Goal: Information Seeking & Learning: Find specific fact

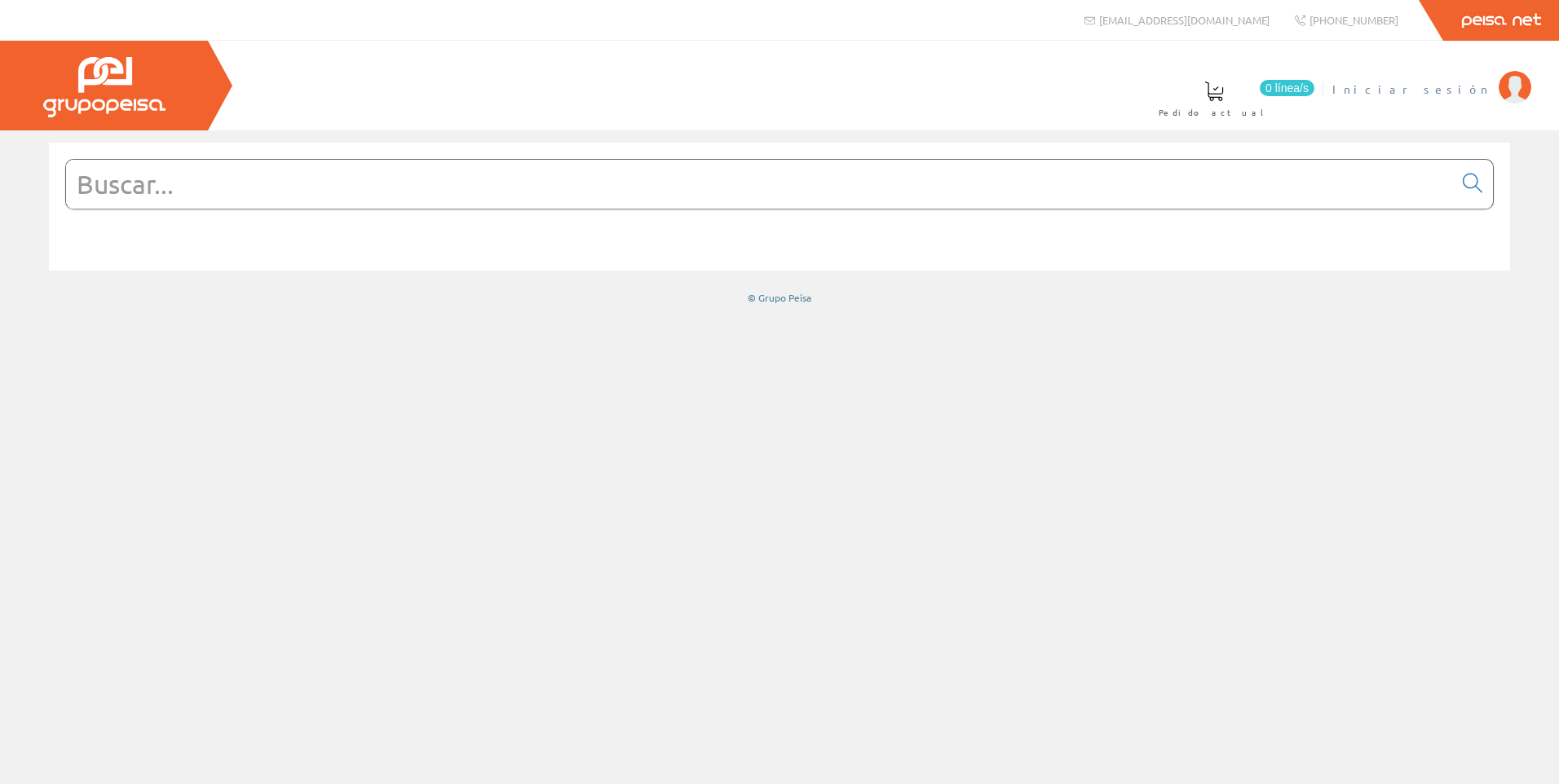
click at [1454, 93] on span "Iniciar sesión" at bounding box center [1411, 88] width 158 height 16
click at [545, 207] on input "text" at bounding box center [760, 184] width 1387 height 49
paste input "PP1535H"
type input "PP1535H"
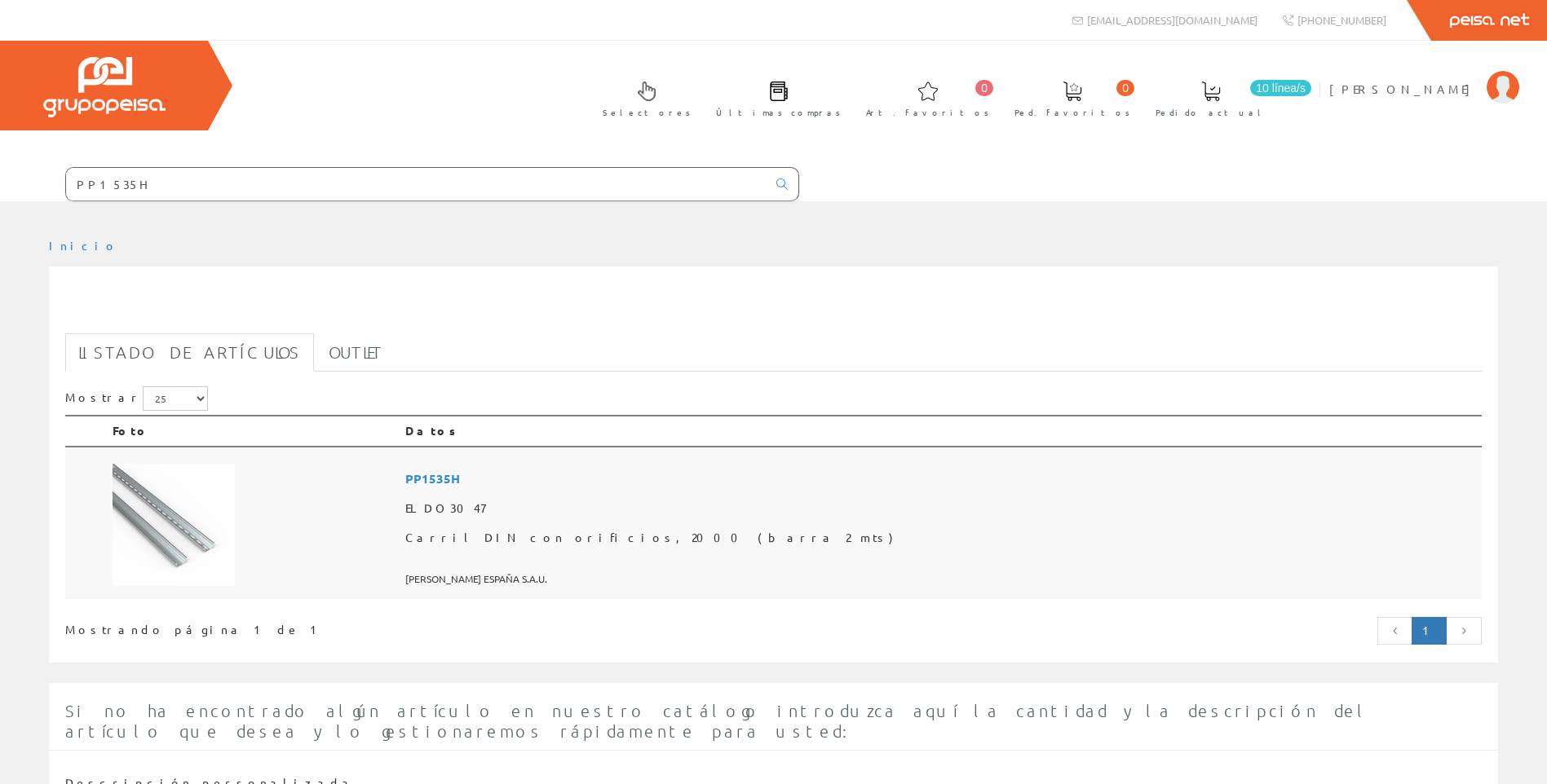
click at [399, 504] on td at bounding box center [253, 524] width 293 height 153
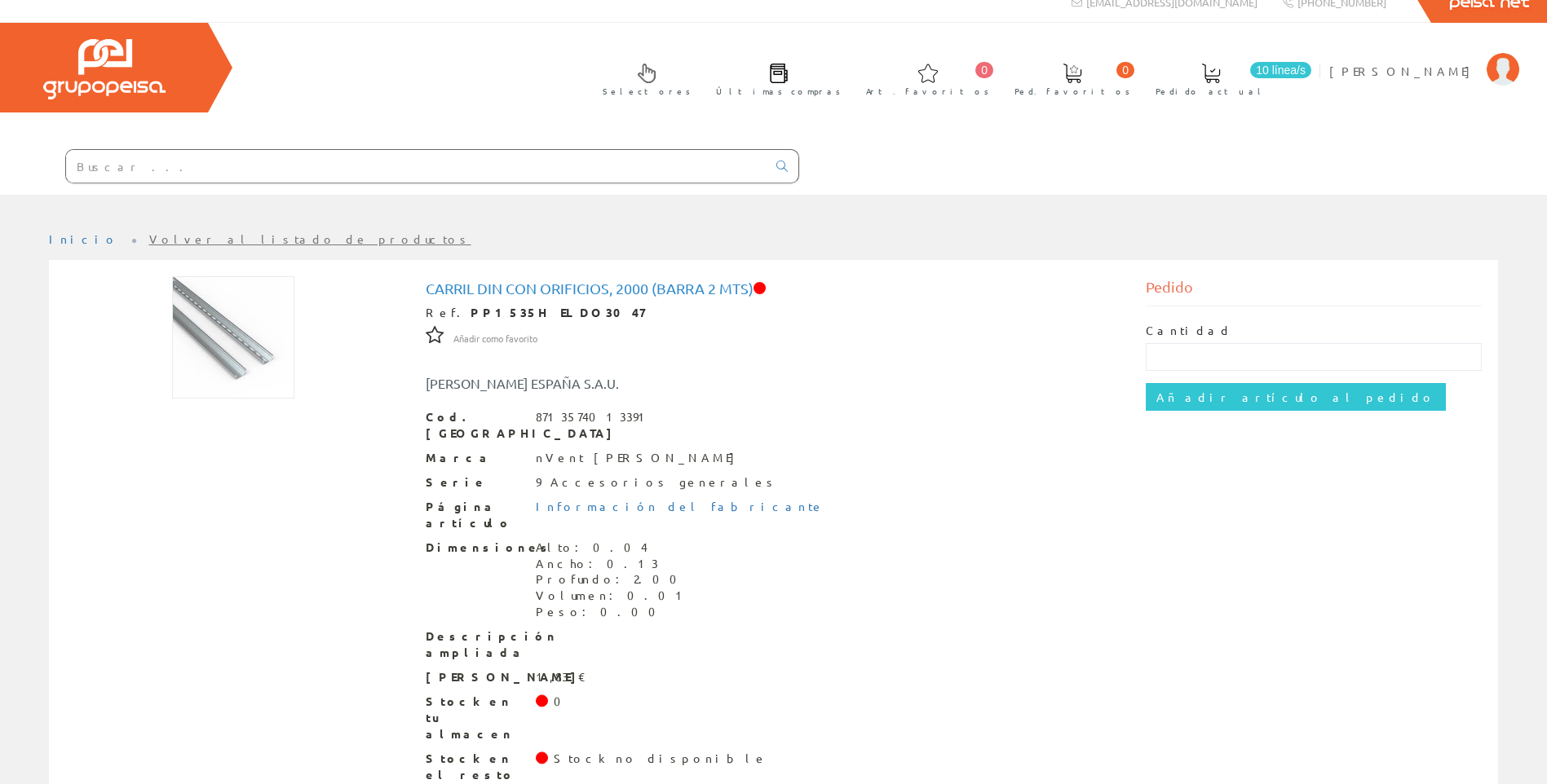
scroll to position [22, 0]
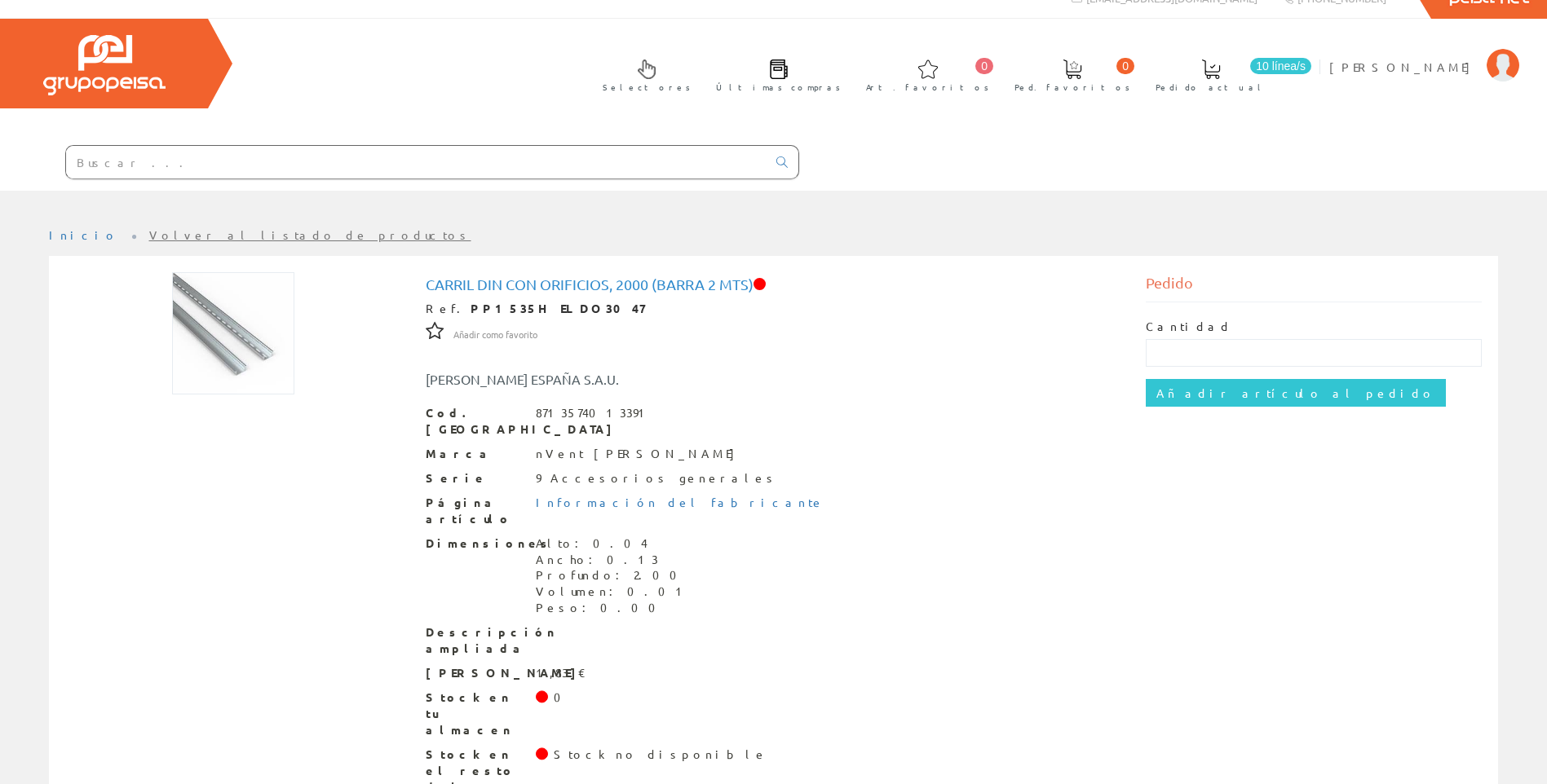
click at [371, 159] on input "text" at bounding box center [416, 161] width 700 height 33
paste input "PP0735H"
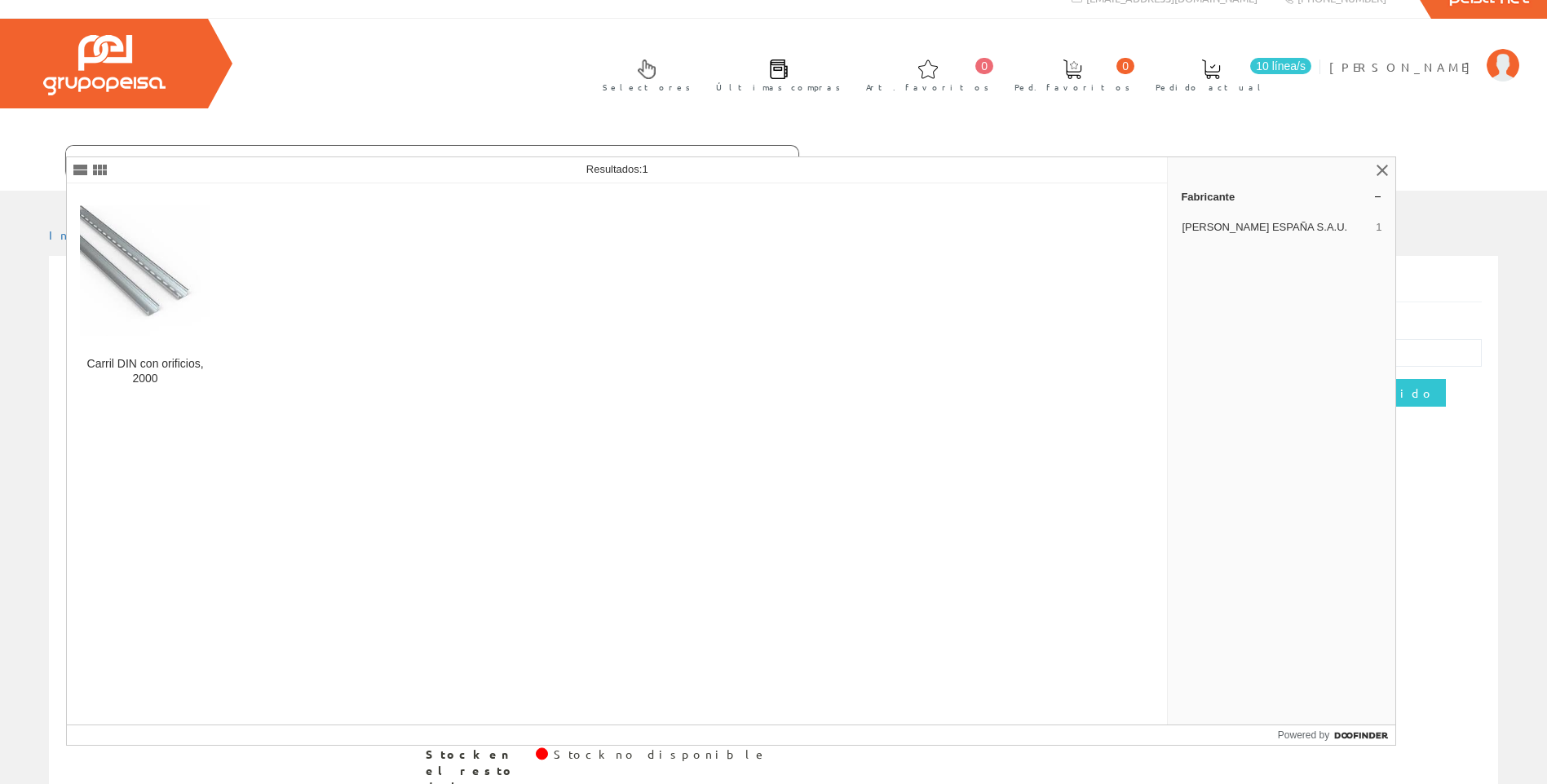
type input "PP0735H"
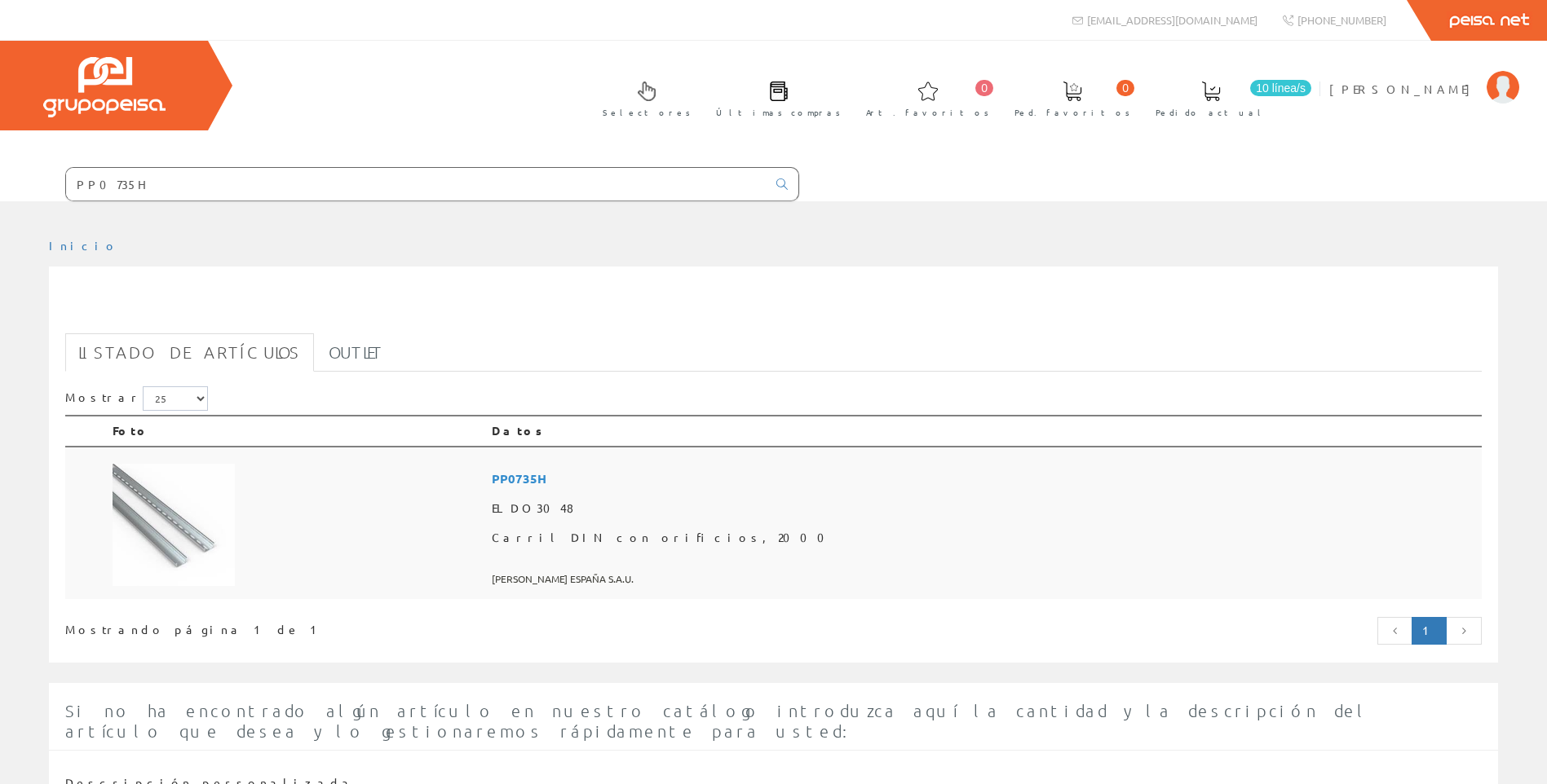
click at [402, 512] on td at bounding box center [296, 524] width 379 height 153
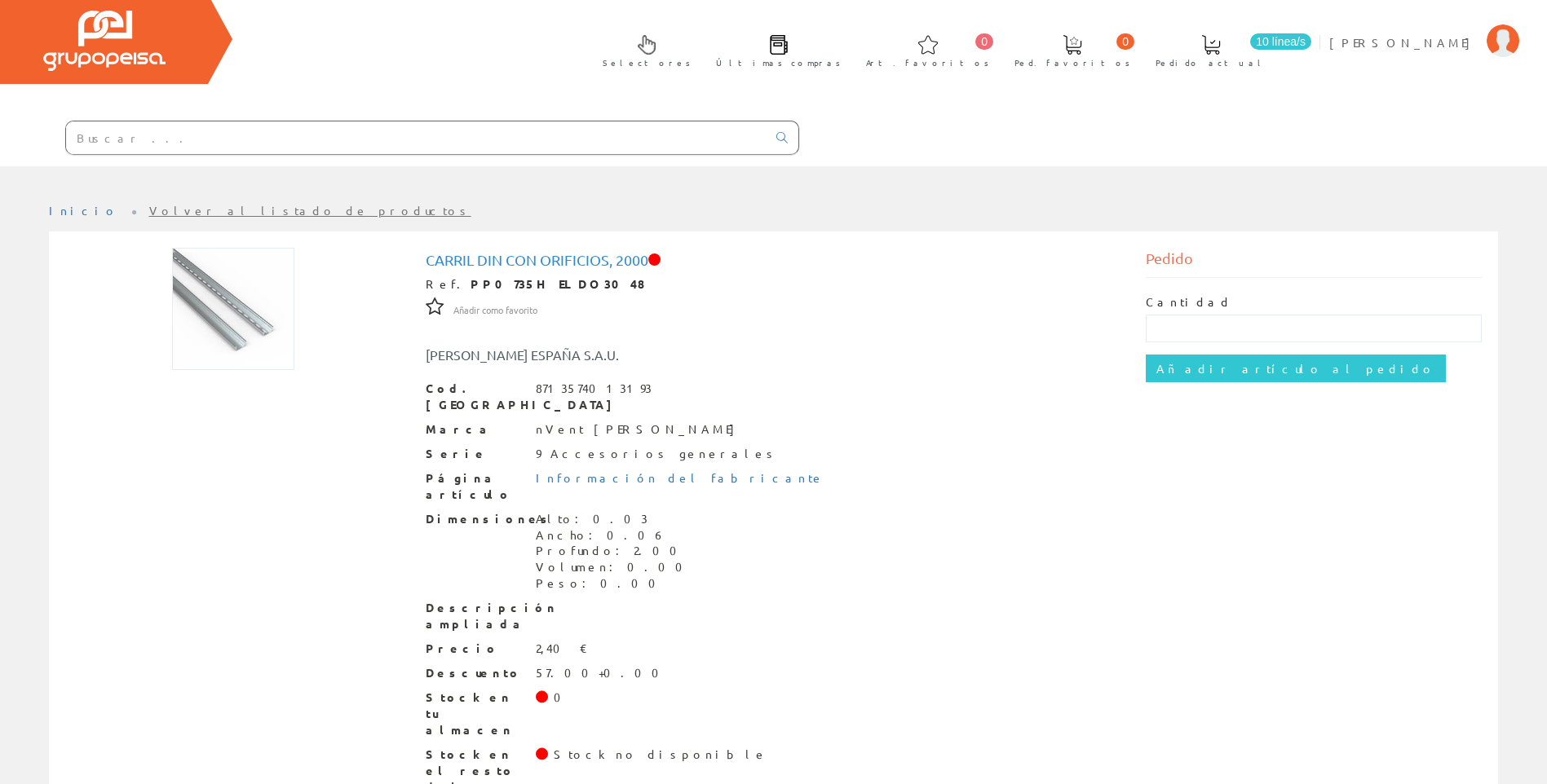
scroll to position [45, 0]
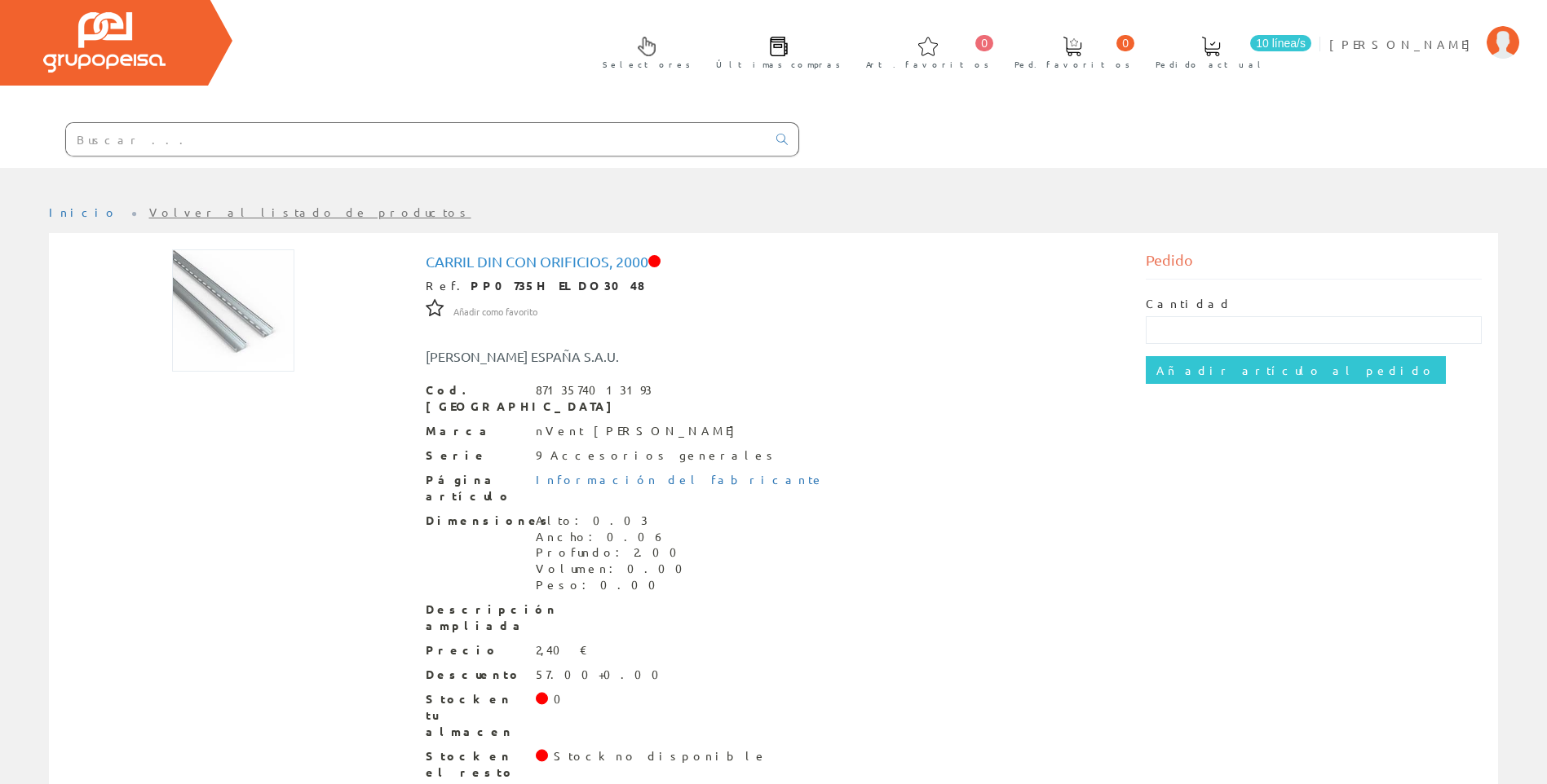
click at [399, 131] on input "text" at bounding box center [416, 139] width 700 height 33
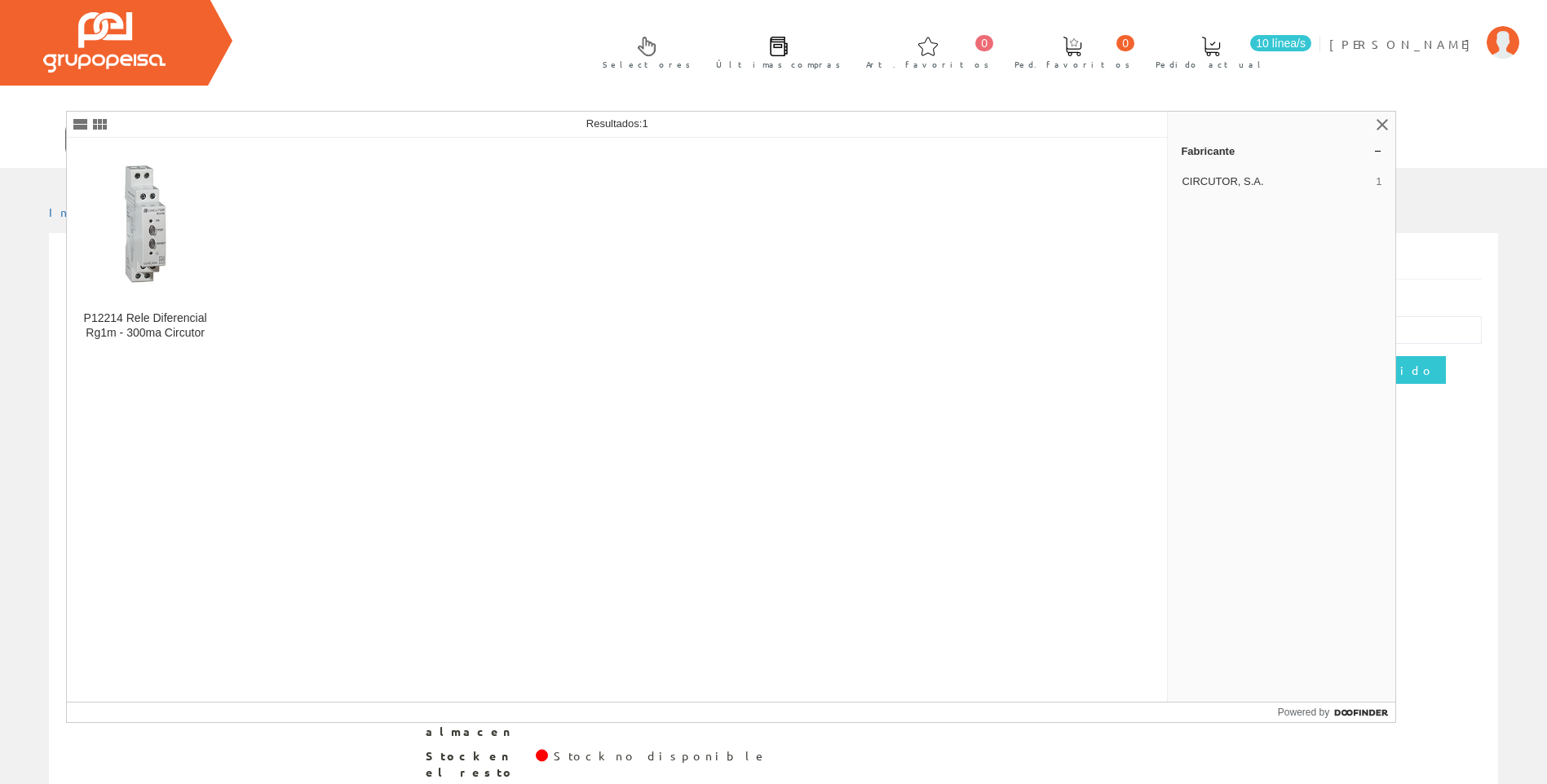
type input "p12214"
click at [186, 287] on img at bounding box center [146, 225] width 131 height 131
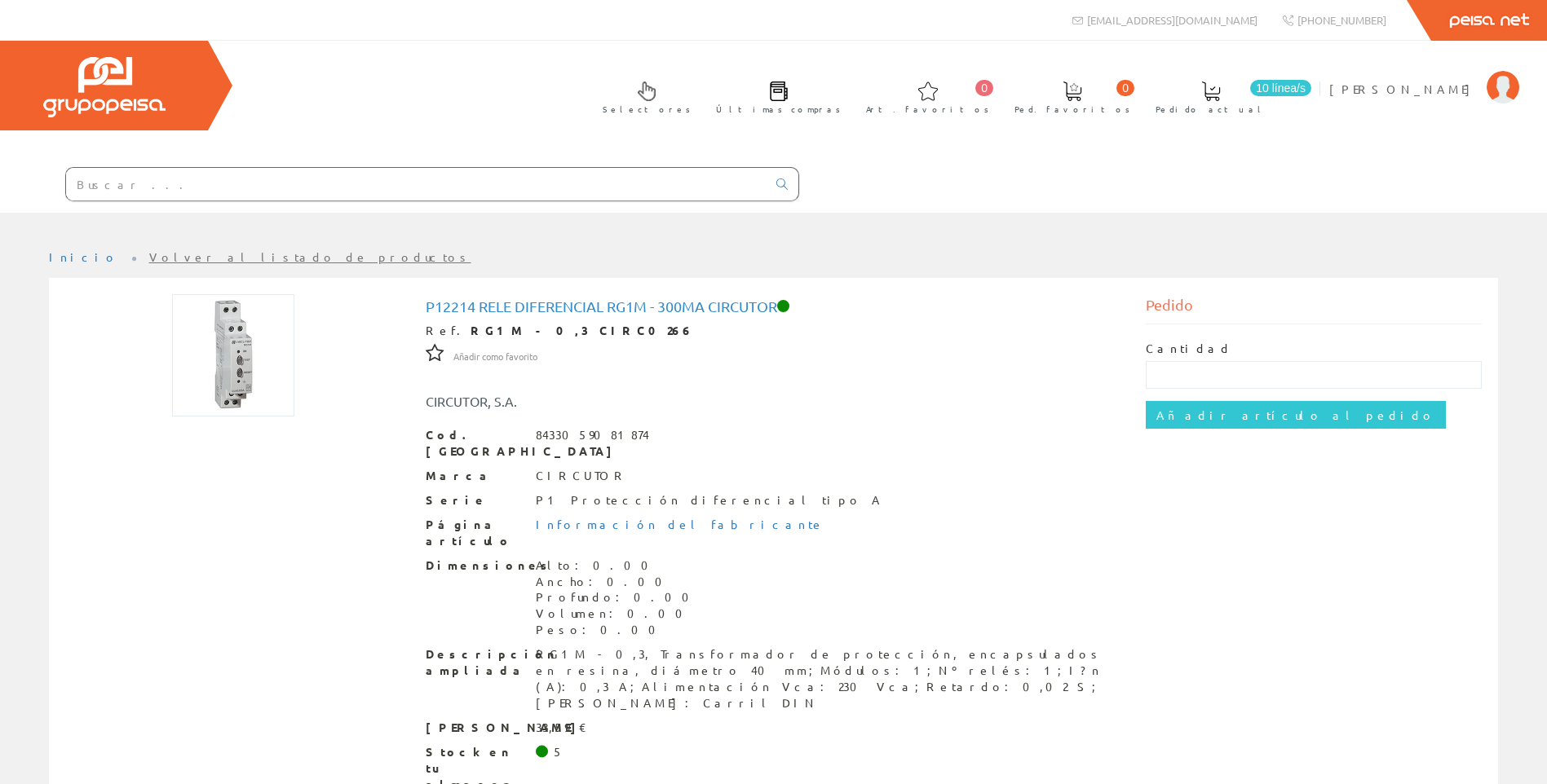
click at [190, 187] on input "text" at bounding box center [416, 184] width 700 height 33
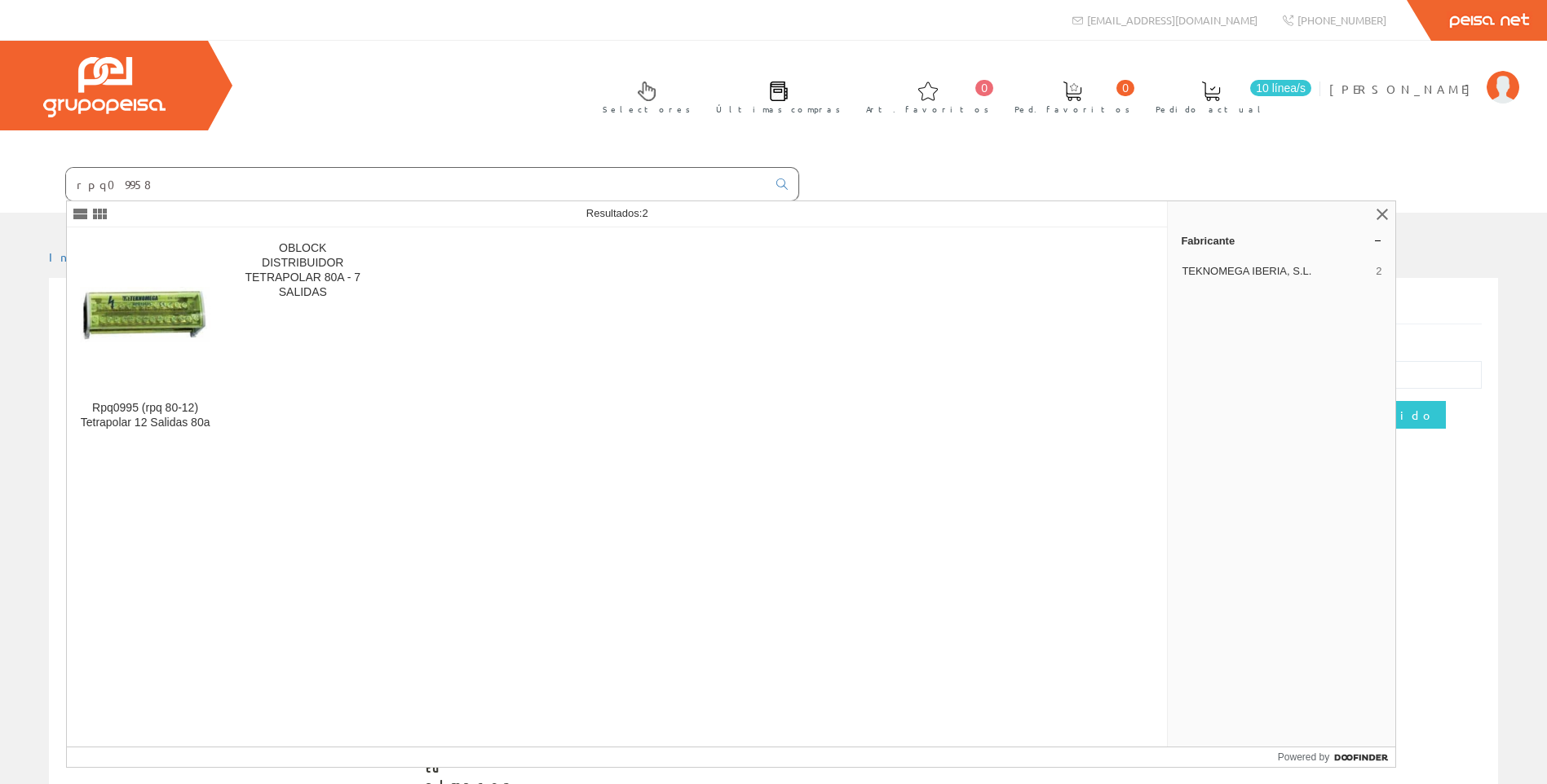
type input "rpq09958"
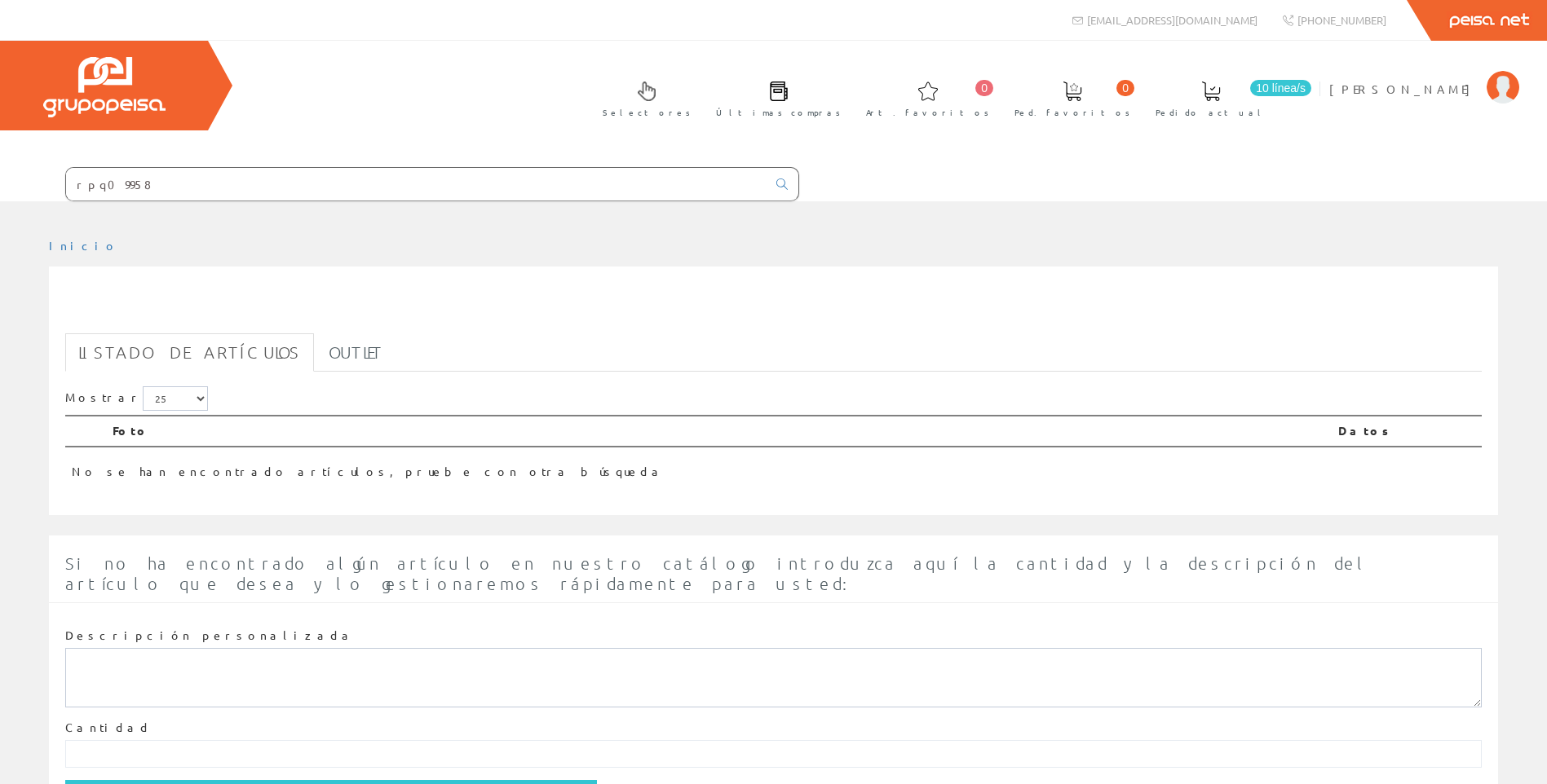
click at [148, 189] on input "rpq09958" at bounding box center [416, 184] width 700 height 33
type input "rpq0995"
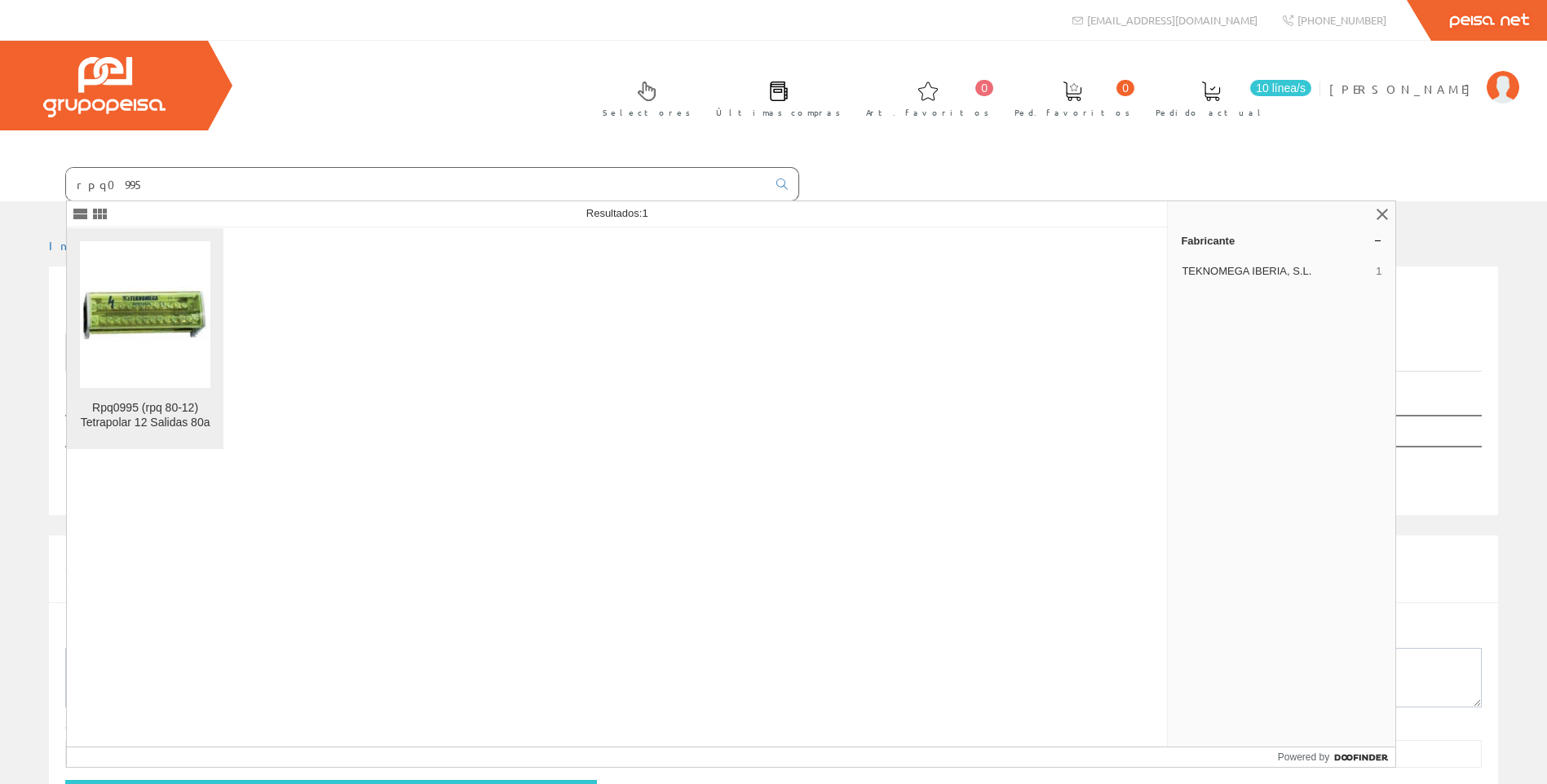
click at [102, 365] on figure at bounding box center [146, 315] width 131 height 147
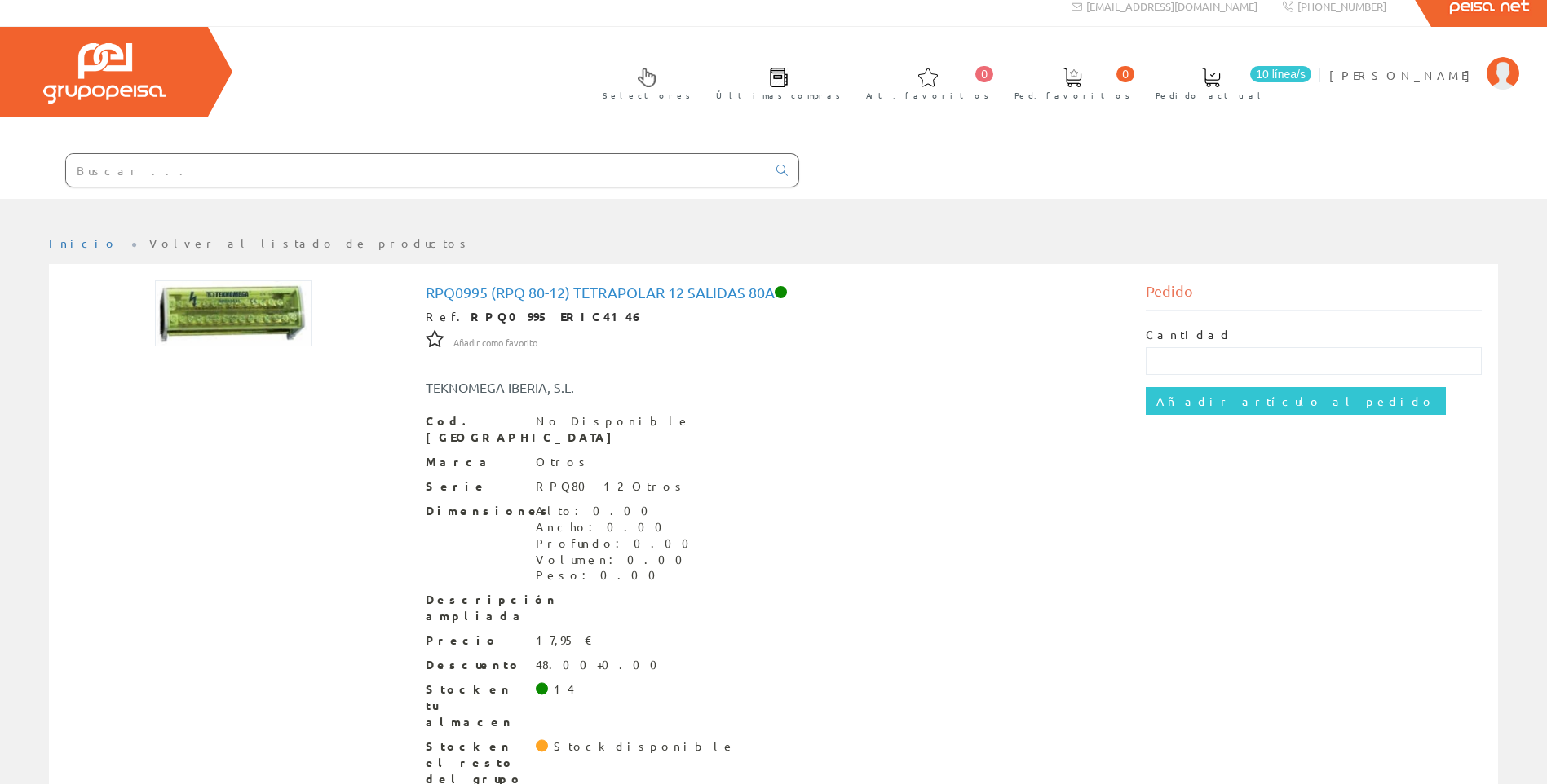
scroll to position [22, 0]
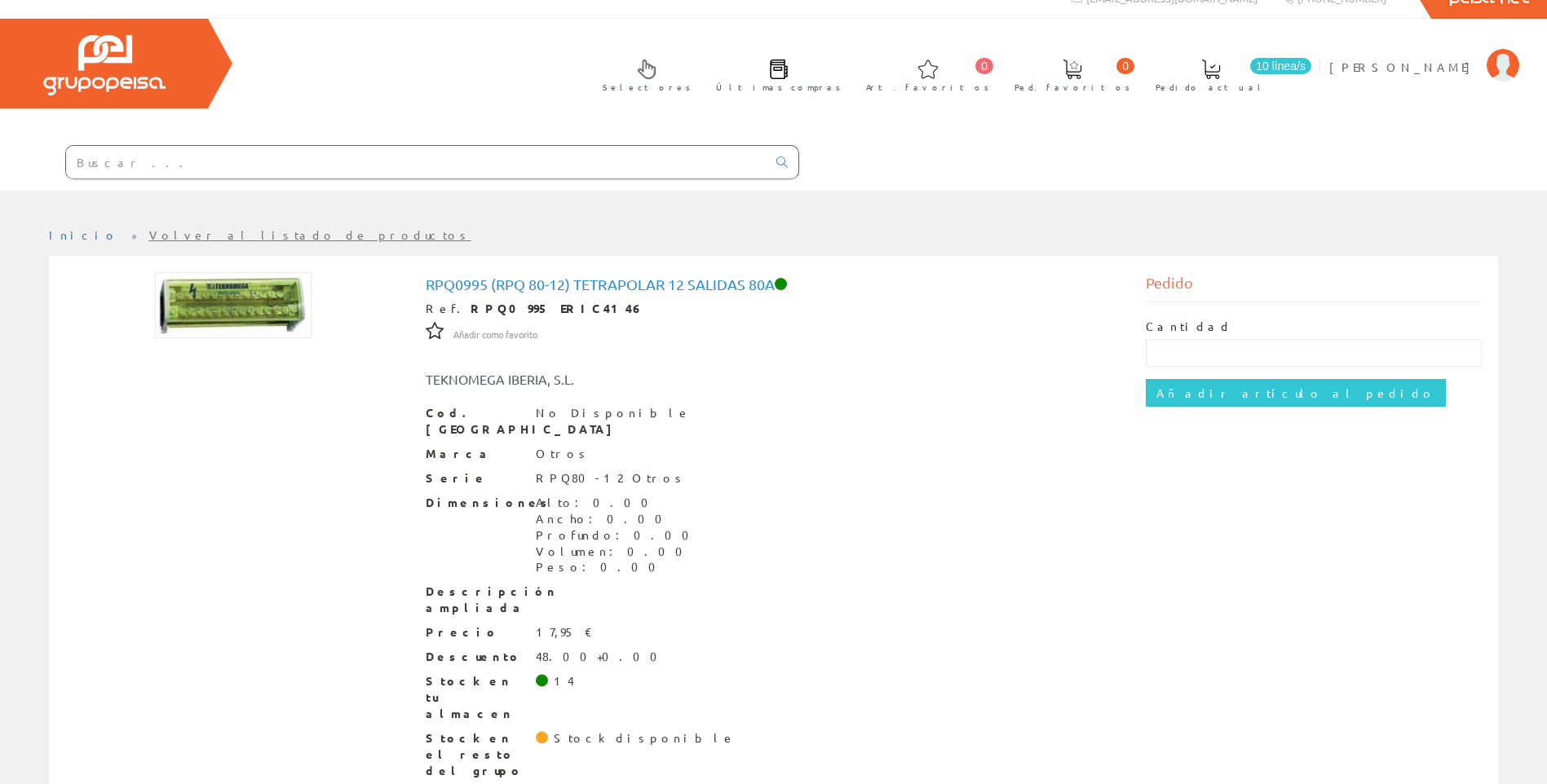
click at [718, 624] on div "Precio 17,95 €" at bounding box center [774, 632] width 696 height 16
click at [490, 300] on div "Rpq0995 (rpq 80-12) Tetrapolar 12 Salidas 80a Ref. RPQ0995 ERIC4146 Añadir como…" at bounding box center [774, 527] width 696 height 503
click at [487, 306] on strong "RPQ0995 ERIC4146" at bounding box center [556, 308] width 173 height 15
